Goal: Check status: Check status

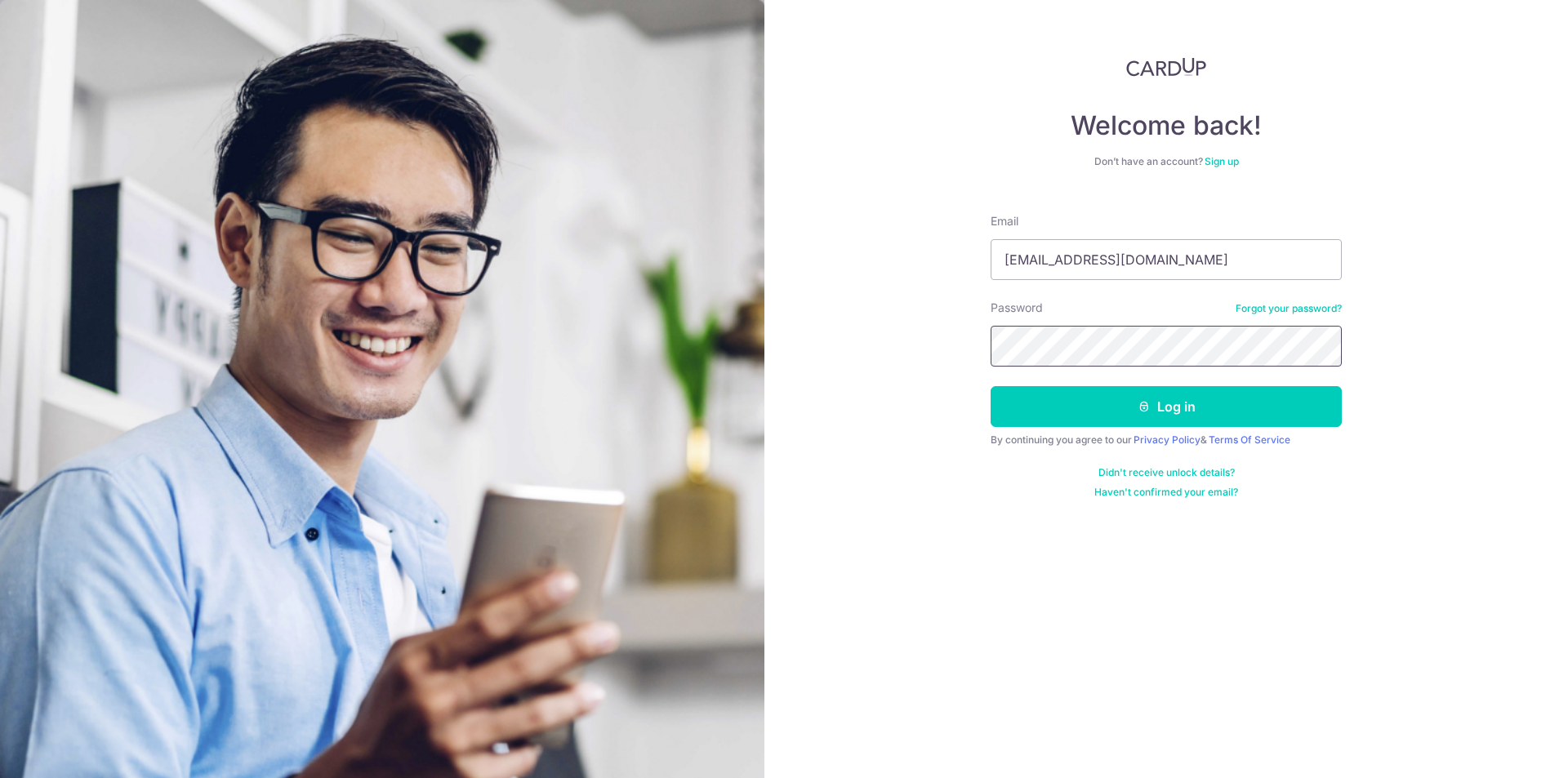
click at [990, 387] on button "Log in" at bounding box center [1166, 406] width 351 height 41
click at [1142, 404] on icon "submit" at bounding box center [1144, 406] width 13 height 13
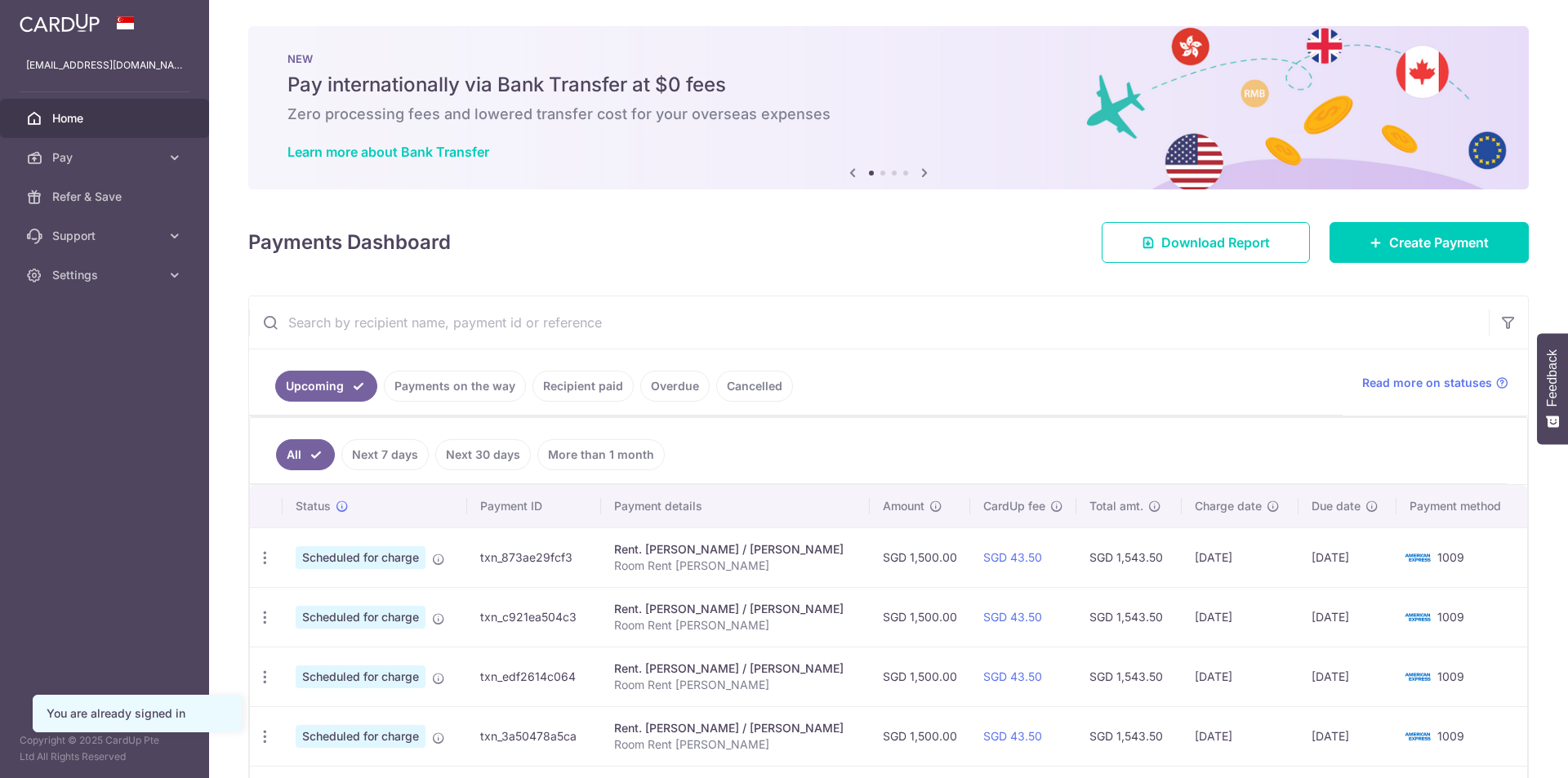
click at [394, 380] on link "Payments on the way" at bounding box center [455, 386] width 142 height 31
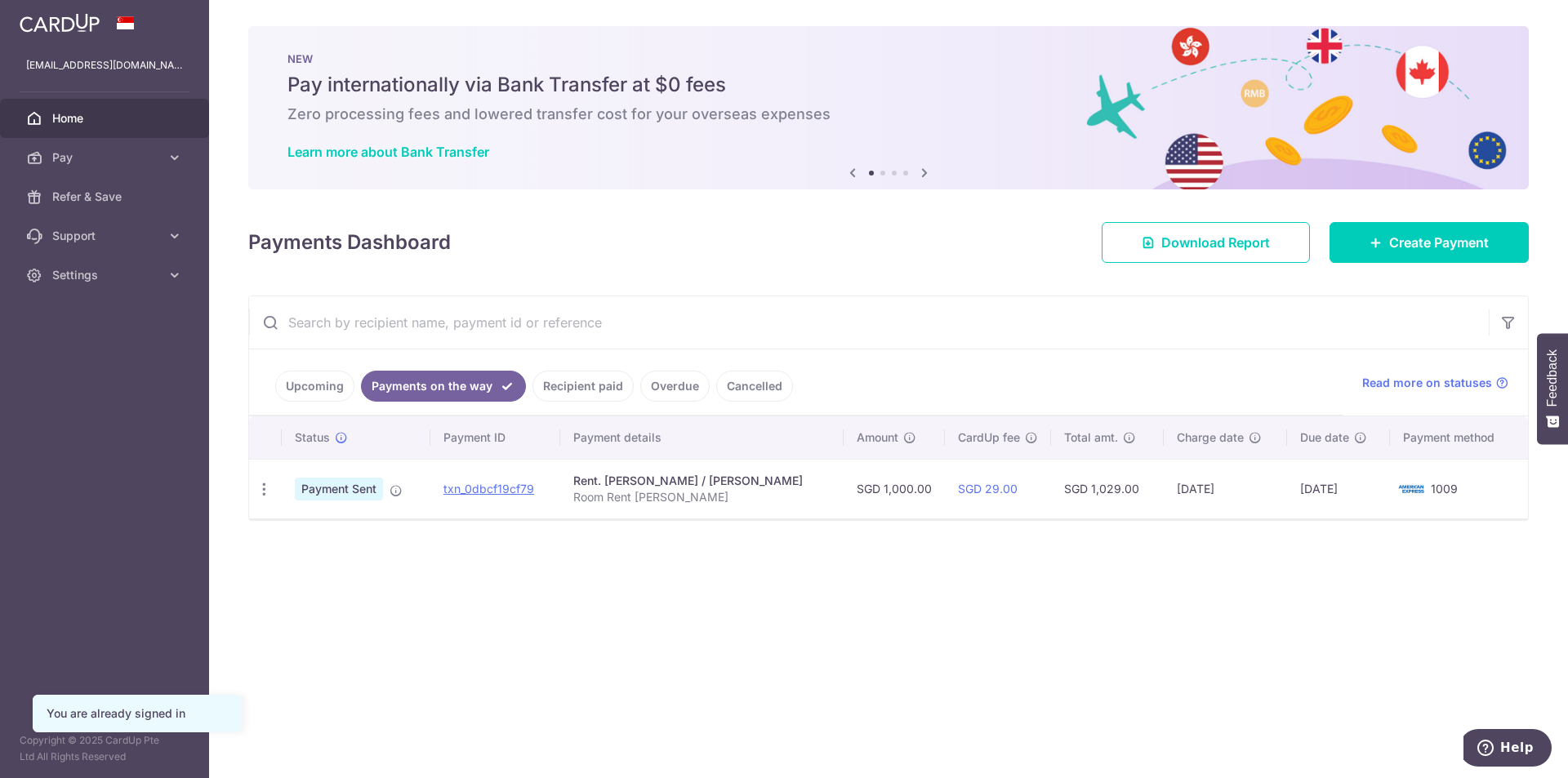
click at [296, 386] on link "Upcoming" at bounding box center [315, 386] width 79 height 31
